Goal: Check status: Check status

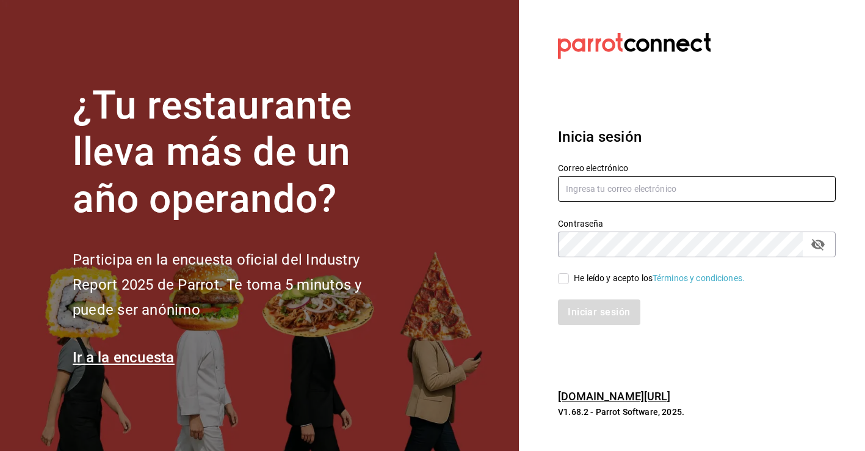
type input "paula.torres@grupocosteno.com"
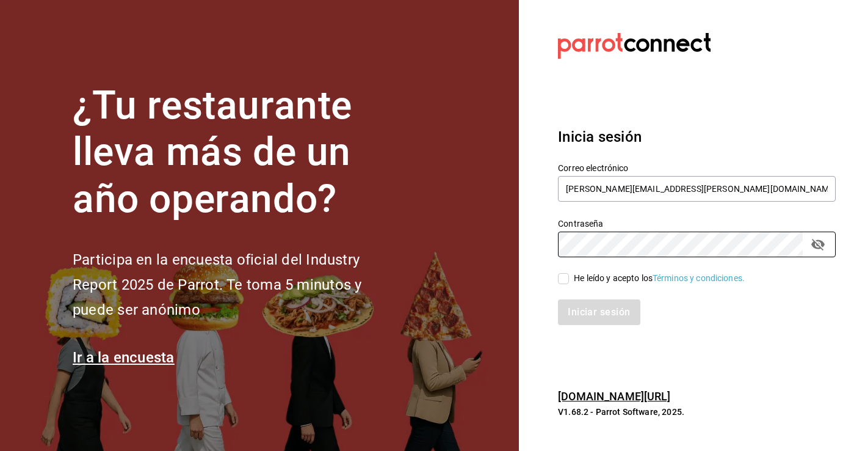
click at [568, 280] on input "He leído y acepto los Términos y condiciones." at bounding box center [563, 278] width 11 height 11
checkbox input "true"
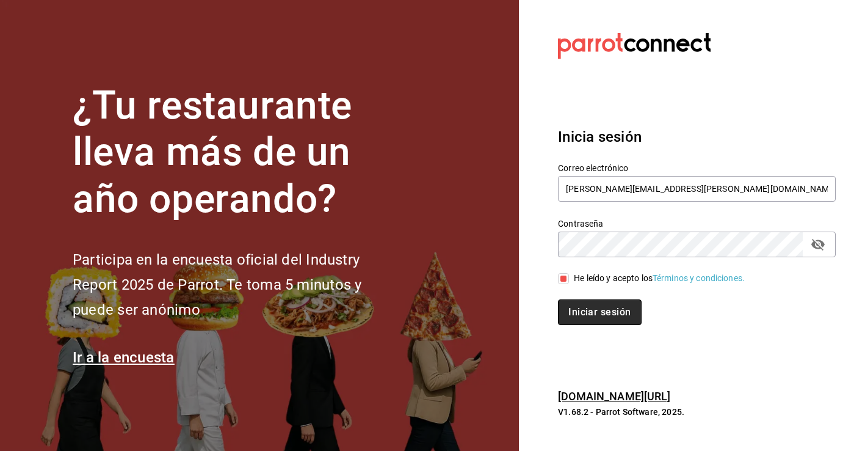
click at [603, 308] on button "Iniciar sesión" at bounding box center [599, 312] width 83 height 26
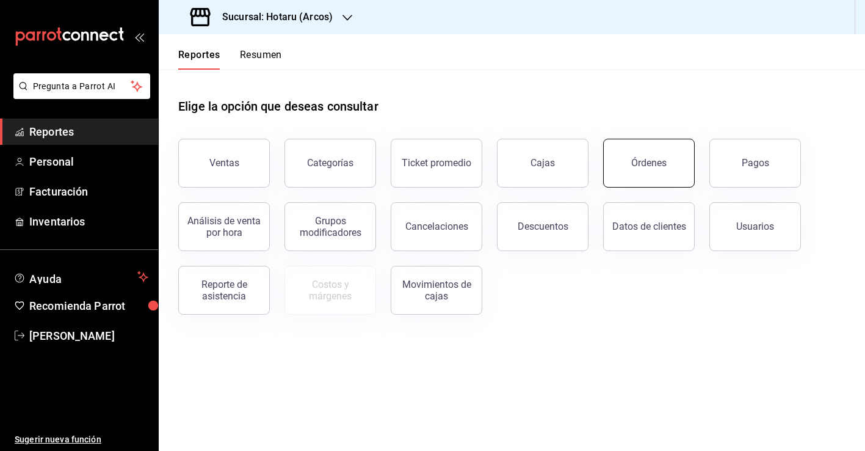
click at [638, 170] on button "Órdenes" at bounding box center [649, 163] width 92 height 49
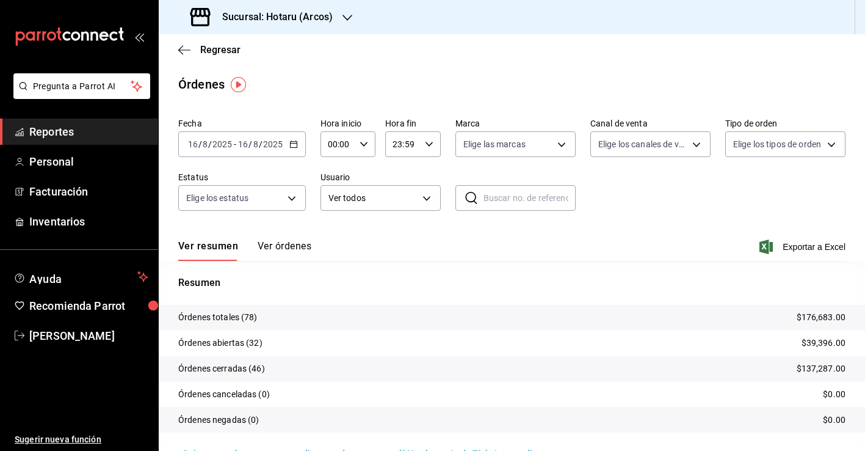
click at [346, 20] on icon "button" at bounding box center [348, 18] width 10 height 6
click at [320, 79] on div "Ichikani (Arcos)" at bounding box center [251, 80] width 164 height 13
click at [296, 147] on \(Stroke\) "button" at bounding box center [293, 144] width 7 height 7
click at [399, 260] on div "Ver resumen Ver órdenes Exportar a Excel" at bounding box center [511, 242] width 667 height 35
click at [310, 13] on h3 "Sucursal: Ichikani (Arcos)" at bounding box center [275, 17] width 125 height 15
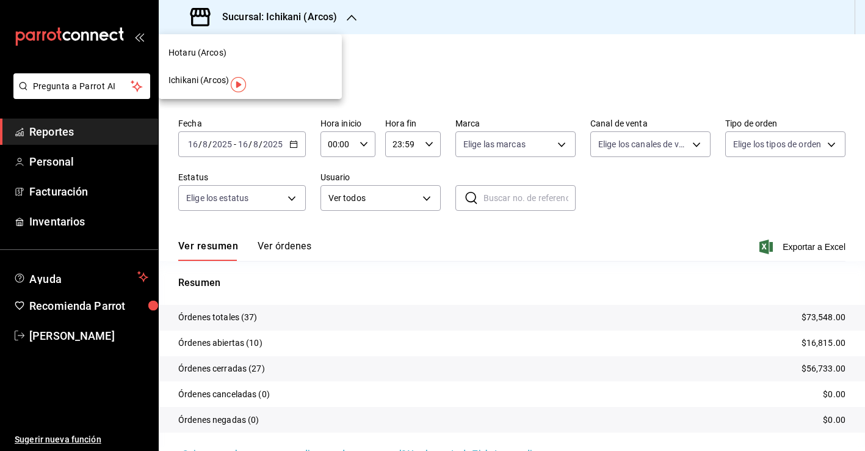
click at [310, 59] on div "Hotaru (Arcos)" at bounding box center [250, 52] width 183 height 27
